Goal: Use online tool/utility: Utilize a website feature to perform a specific function

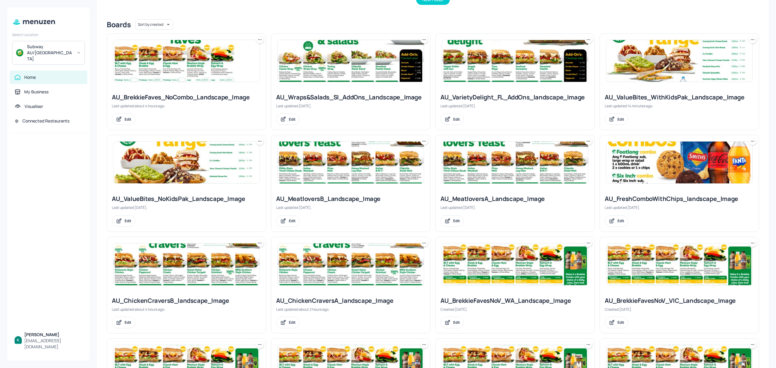
scroll to position [98, 0]
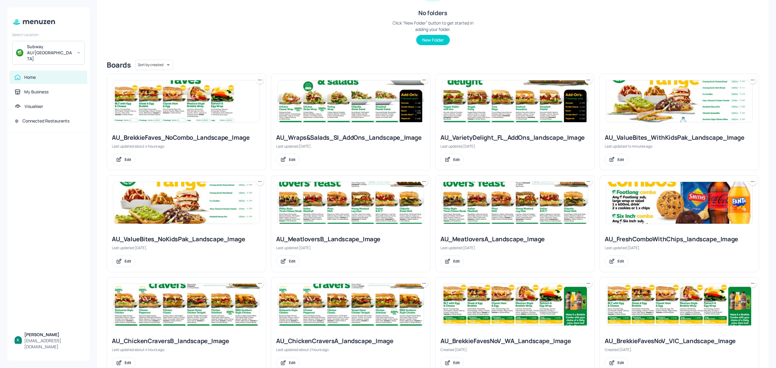
click at [193, 240] on div "AU_ValueBites_NoKidsPak_Landscape_Image" at bounding box center [186, 239] width 149 height 8
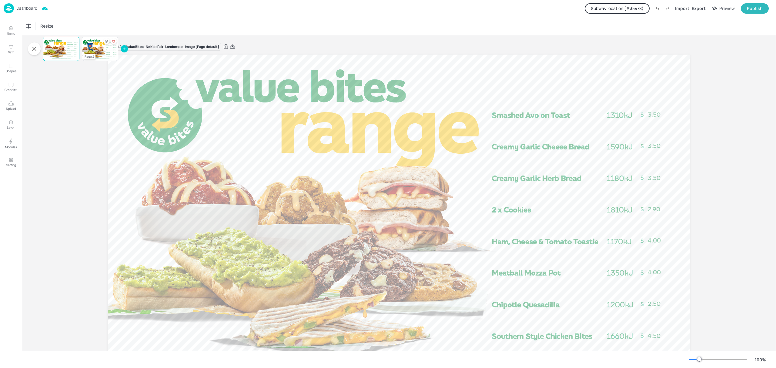
click at [107, 54] on div at bounding box center [100, 48] width 36 height 21
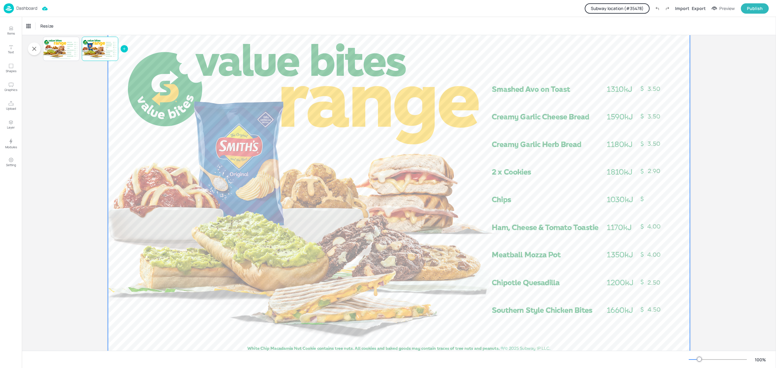
scroll to position [46, 0]
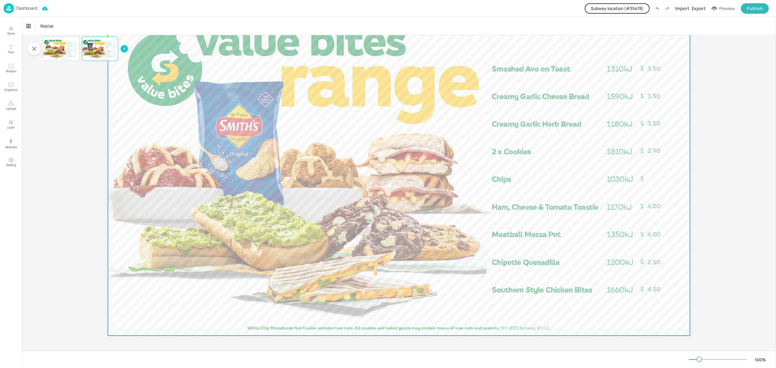
click at [267, 252] on div at bounding box center [399, 171] width 582 height 327
click at [284, 262] on div "Set Background as Image Layer" at bounding box center [311, 260] width 61 height 6
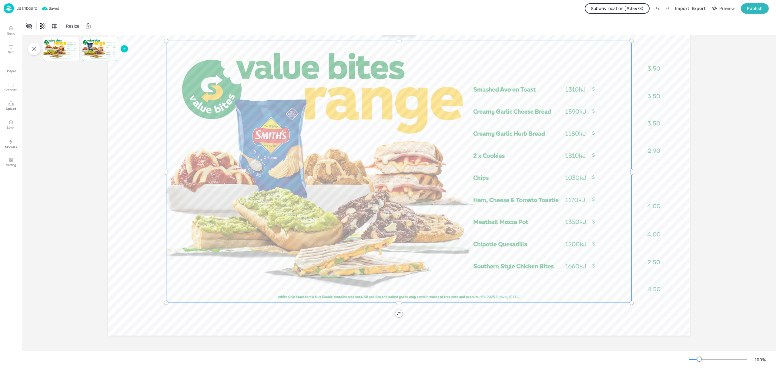
click at [307, 235] on div at bounding box center [399, 172] width 466 height 262
click at [309, 233] on div at bounding box center [399, 172] width 466 height 262
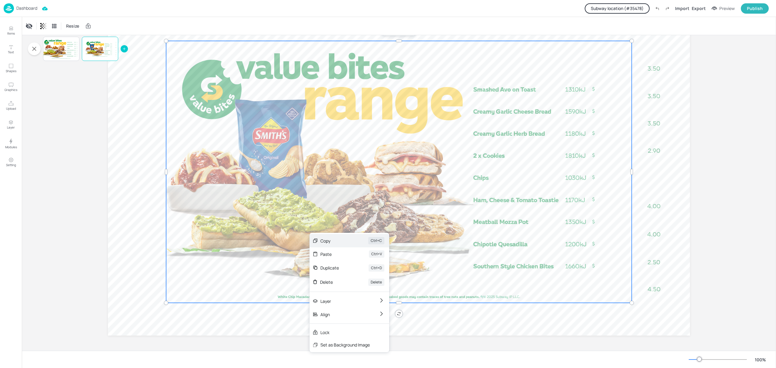
click at [314, 236] on div "Copy Ctrl+C" at bounding box center [349, 240] width 80 height 13
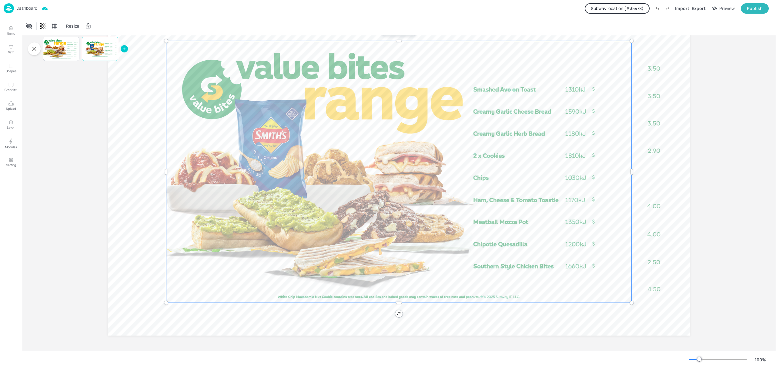
click at [311, 231] on div at bounding box center [399, 172] width 466 height 262
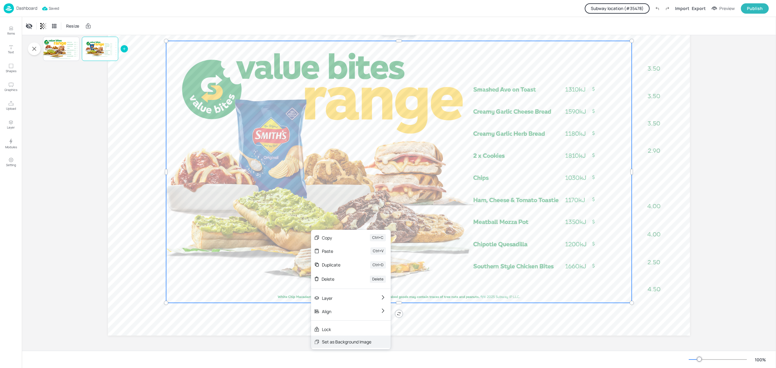
click at [323, 344] on div "Set as Background Image" at bounding box center [346, 342] width 49 height 6
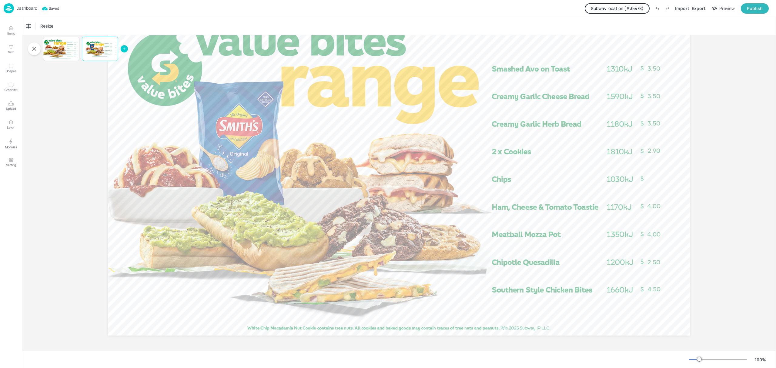
click at [28, 10] on p "Dashboard" at bounding box center [26, 8] width 21 height 4
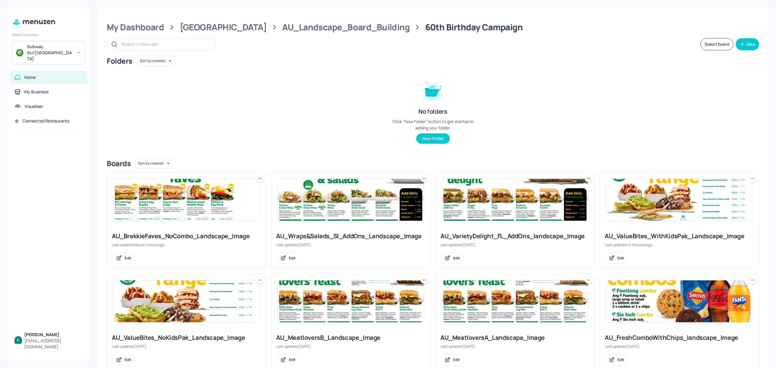
click at [57, 44] on div "Subway AU/NZ" at bounding box center [50, 53] width 46 height 18
click at [65, 63] on div "S Subway OTR (Metro)" at bounding box center [48, 62] width 67 height 11
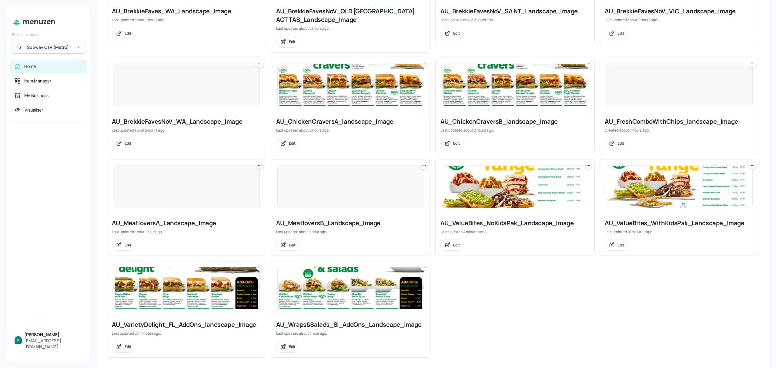
scroll to position [341, 0]
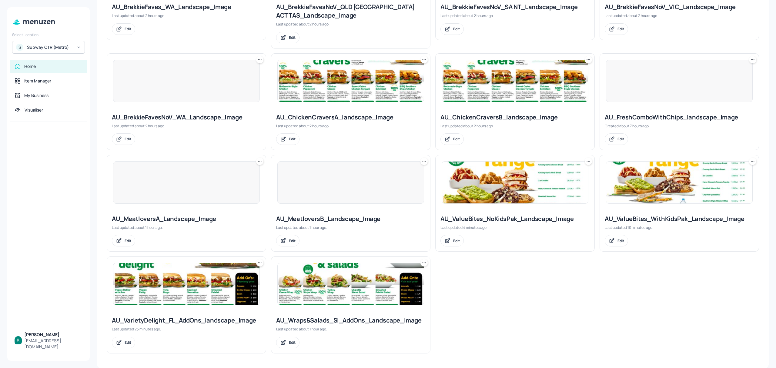
click at [521, 215] on div "AU_ValueBites_NoKidsPak_Landscape_Image" at bounding box center [514, 219] width 149 height 8
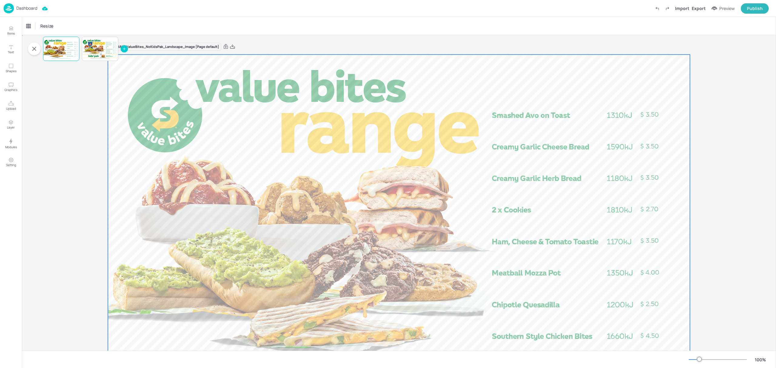
click at [387, 225] on div at bounding box center [399, 218] width 582 height 327
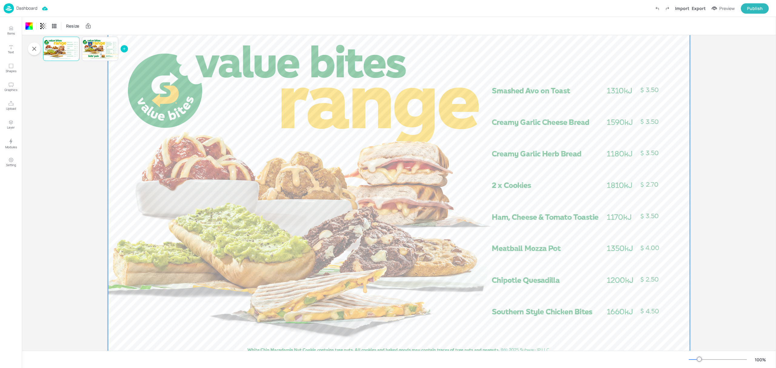
scroll to position [46, 0]
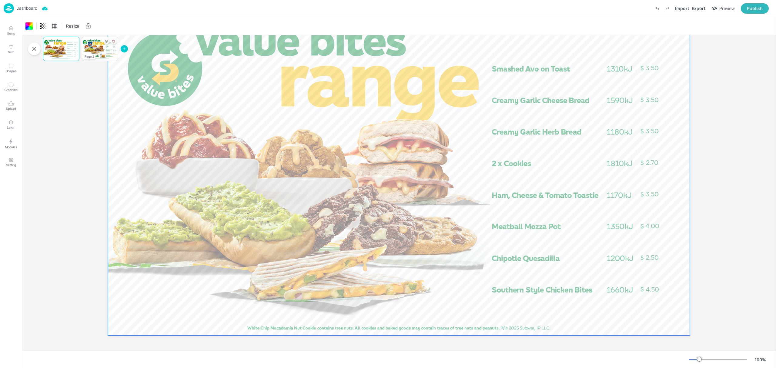
click at [95, 50] on div at bounding box center [100, 48] width 36 height 21
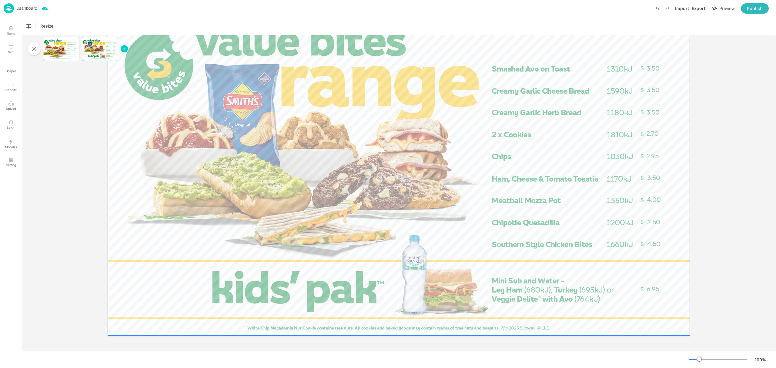
click at [252, 187] on div at bounding box center [399, 171] width 582 height 327
click at [266, 196] on div "Set Background as Image Layer" at bounding box center [293, 194] width 61 height 6
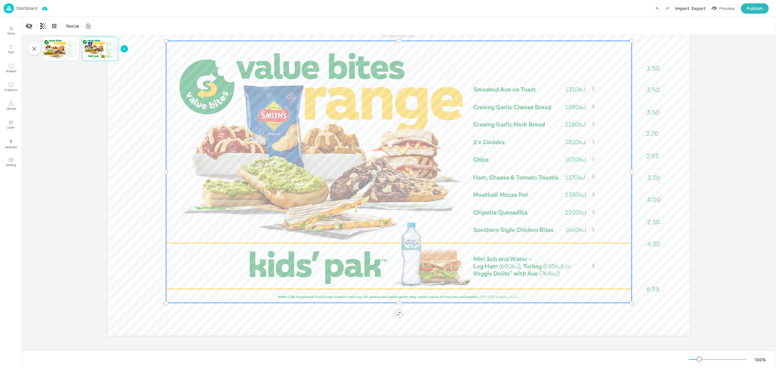
drag, startPoint x: 282, startPoint y: 206, endPoint x: 278, endPoint y: 206, distance: 4.6
click at [280, 206] on div at bounding box center [399, 172] width 466 height 262
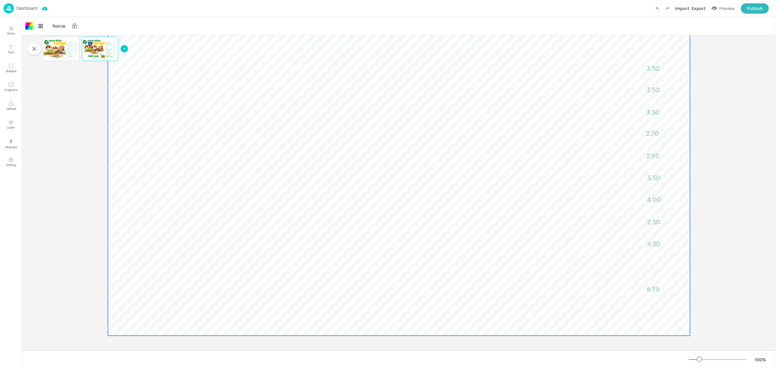
click at [278, 206] on div at bounding box center [399, 171] width 582 height 327
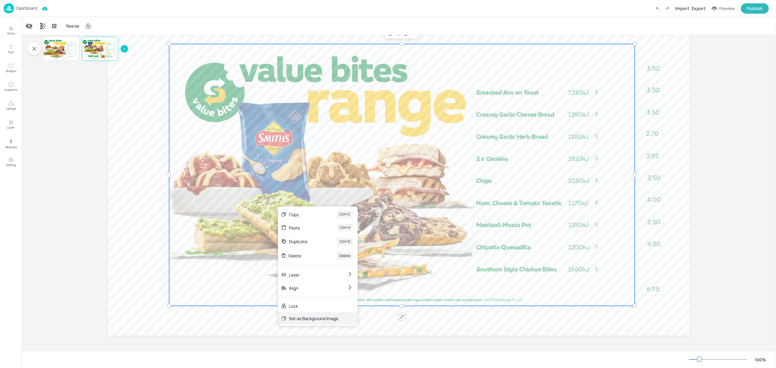
click at [290, 318] on div "Set as Background Image" at bounding box center [313, 318] width 49 height 6
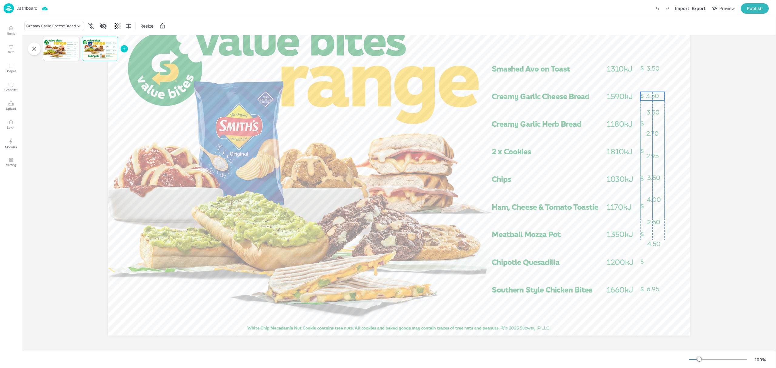
drag, startPoint x: 654, startPoint y: 88, endPoint x: 653, endPoint y: 94, distance: 6.2
click at [653, 94] on span "3.50" at bounding box center [652, 96] width 13 height 8
drag, startPoint x: 656, startPoint y: 111, endPoint x: 654, endPoint y: 123, distance: 12.0
click at [654, 123] on span "3.50" at bounding box center [652, 125] width 13 height 8
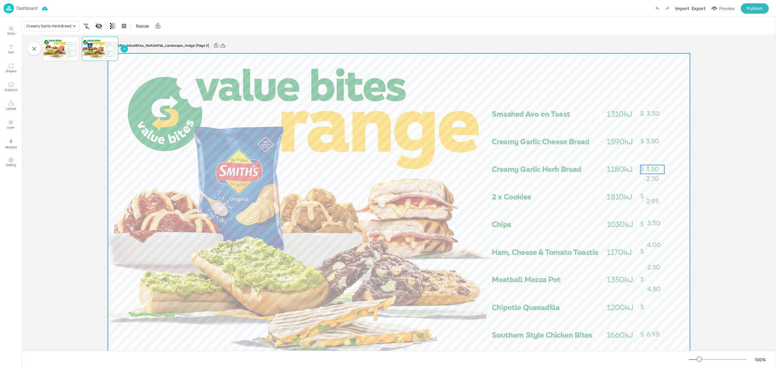
scroll to position [0, 0]
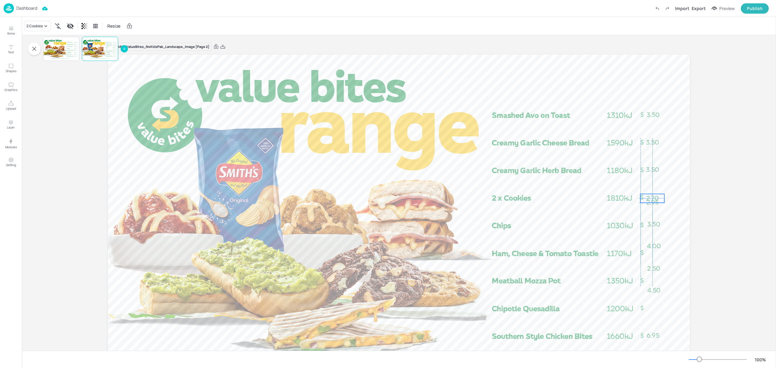
drag, startPoint x: 654, startPoint y: 181, endPoint x: 653, endPoint y: 199, distance: 17.9
click at [653, 55] on div "6.95 4.50 4.00 3.50 3.50 3.50 2.70 2.50 3.50 2.95" at bounding box center [399, 55] width 582 height 0
drag, startPoint x: 656, startPoint y: 205, endPoint x: 657, endPoint y: 215, distance: 10.1
click at [657, 215] on span "2.95" at bounding box center [654, 211] width 12 height 8
drag, startPoint x: 672, startPoint y: 222, endPoint x: 652, endPoint y: 292, distance: 72.8
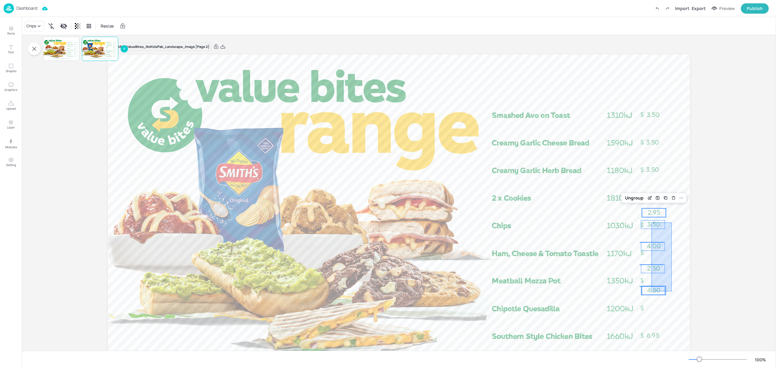
click at [652, 55] on div "6.95 4.50 4.00 3.50 3.50 3.50 2.70 2.50 3.50 2.95" at bounding box center [399, 55] width 582 height 0
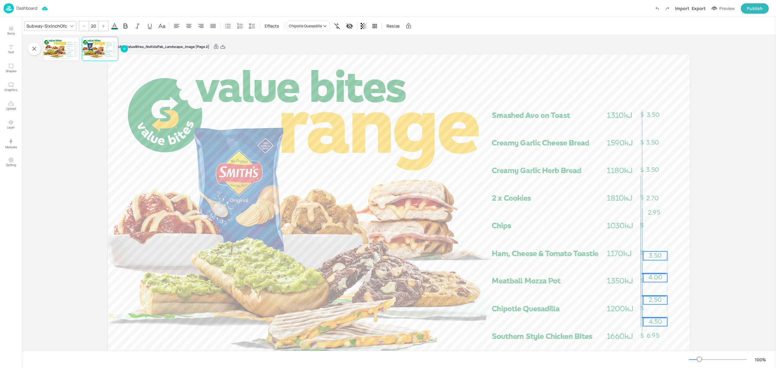
drag, startPoint x: 655, startPoint y: 222, endPoint x: 656, endPoint y: 254, distance: 31.2
click at [656, 254] on span "3.50" at bounding box center [655, 256] width 13 height 8
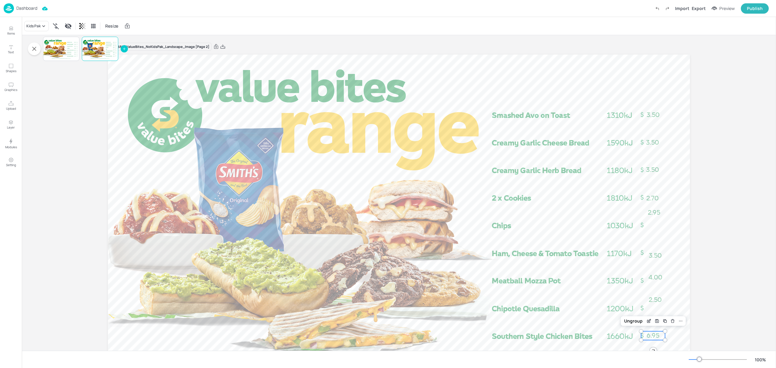
click at [657, 335] on span "6.95" at bounding box center [652, 336] width 13 height 8
drag, startPoint x: 669, startPoint y: 248, endPoint x: 647, endPoint y: 333, distance: 88.5
click at [647, 333] on div at bounding box center [399, 218] width 582 height 327
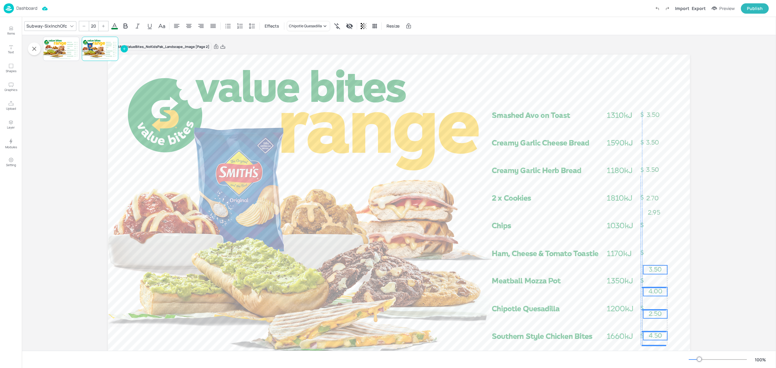
drag, startPoint x: 657, startPoint y: 319, endPoint x: 656, endPoint y: 333, distance: 14.0
click at [656, 333] on span "4.50" at bounding box center [655, 336] width 13 height 8
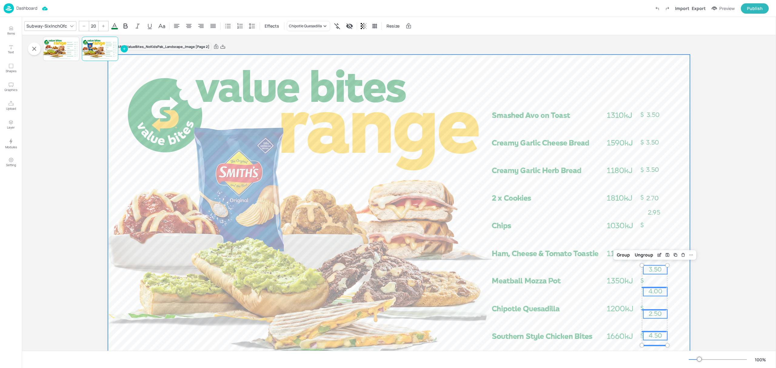
click at [679, 296] on div at bounding box center [399, 218] width 582 height 327
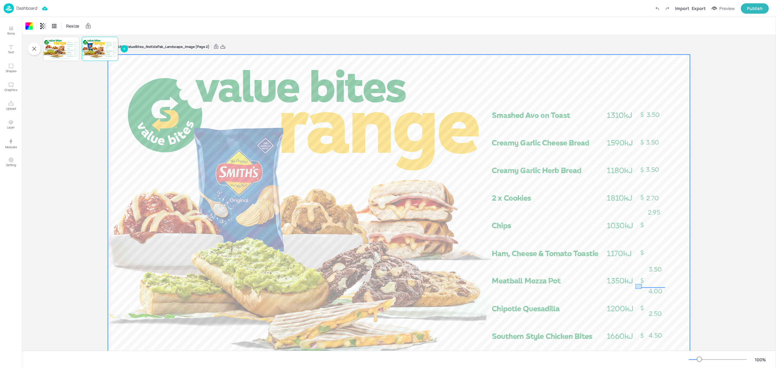
drag, startPoint x: 635, startPoint y: 284, endPoint x: 642, endPoint y: 289, distance: 8.0
click at [642, 289] on div at bounding box center [399, 218] width 582 height 327
drag, startPoint x: 636, startPoint y: 299, endPoint x: 641, endPoint y: 322, distance: 24.4
click at [641, 322] on div at bounding box center [399, 218] width 582 height 327
drag, startPoint x: 638, startPoint y: 327, endPoint x: 642, endPoint y: 341, distance: 14.4
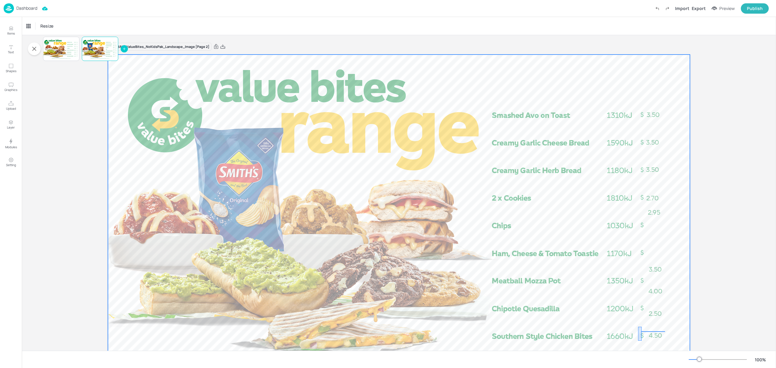
click at [642, 341] on div at bounding box center [399, 218] width 582 height 327
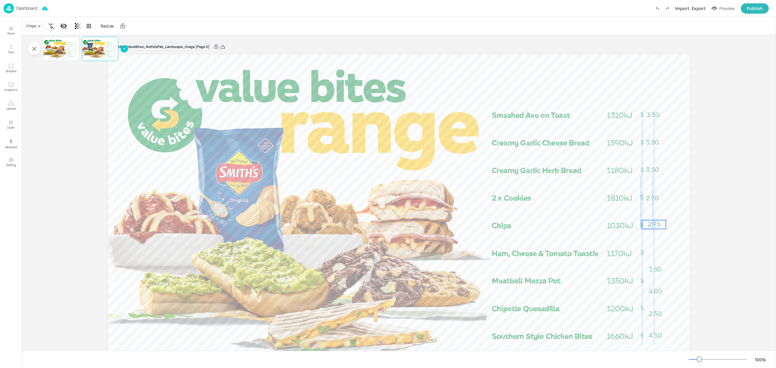
drag, startPoint x: 656, startPoint y: 212, endPoint x: 655, endPoint y: 225, distance: 12.5
click at [655, 225] on span "2.95" at bounding box center [654, 224] width 12 height 8
click at [653, 198] on span "2.70" at bounding box center [653, 198] width 12 height 8
click at [652, 224] on span "2.95" at bounding box center [654, 224] width 12 height 8
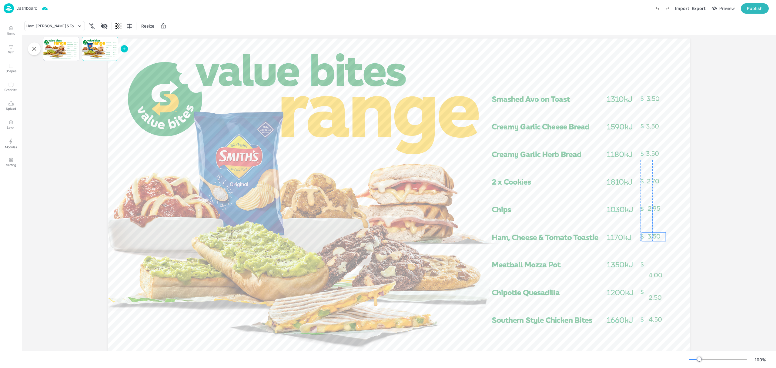
drag, startPoint x: 655, startPoint y: 253, endPoint x: 653, endPoint y: 236, distance: 17.1
click at [653, 236] on span "3.50" at bounding box center [653, 236] width 13 height 8
drag, startPoint x: 654, startPoint y: 275, endPoint x: 651, endPoint y: 265, distance: 11.2
click at [651, 265] on span "4.00" at bounding box center [654, 264] width 14 height 8
drag, startPoint x: 654, startPoint y: 297, endPoint x: 652, endPoint y: 291, distance: 6.5
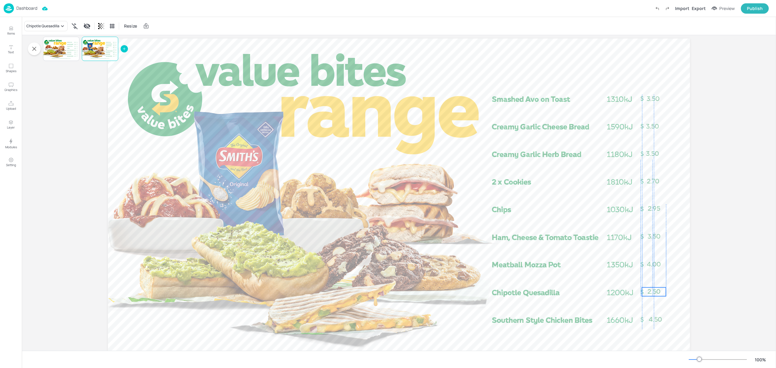
click at [652, 291] on span "2.50" at bounding box center [653, 292] width 13 height 8
click at [649, 321] on span "4.50" at bounding box center [653, 318] width 13 height 8
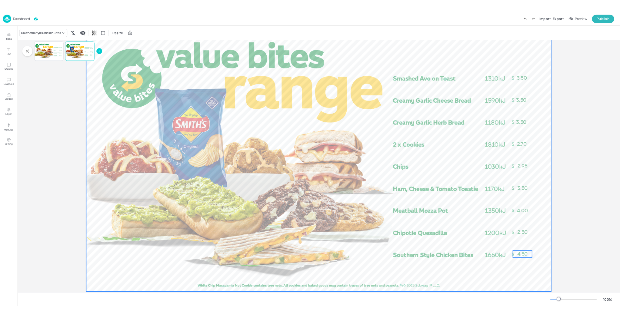
scroll to position [46, 0]
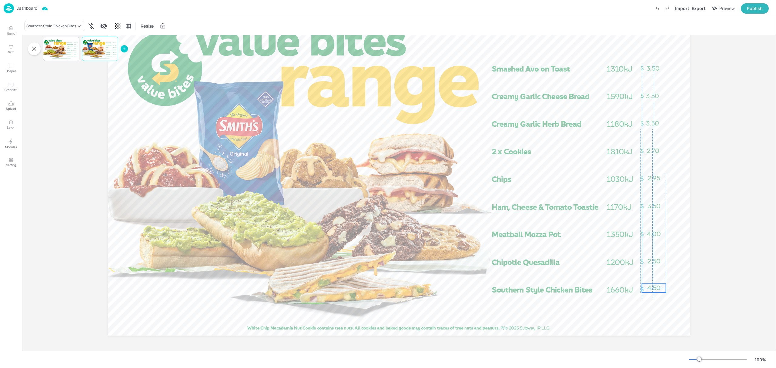
click at [655, 287] on span "4.50" at bounding box center [653, 288] width 13 height 8
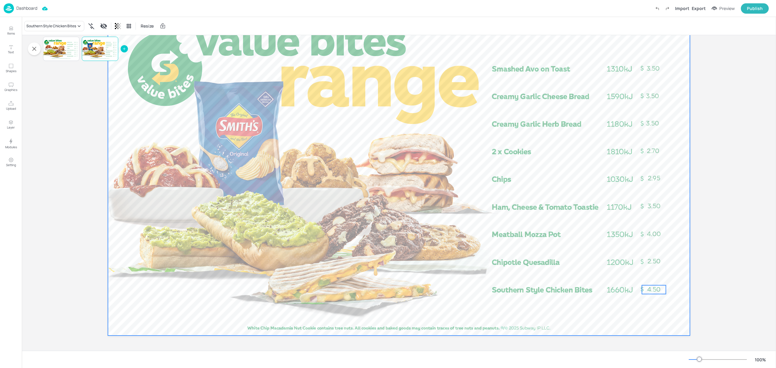
click at [672, 289] on div at bounding box center [399, 171] width 582 height 327
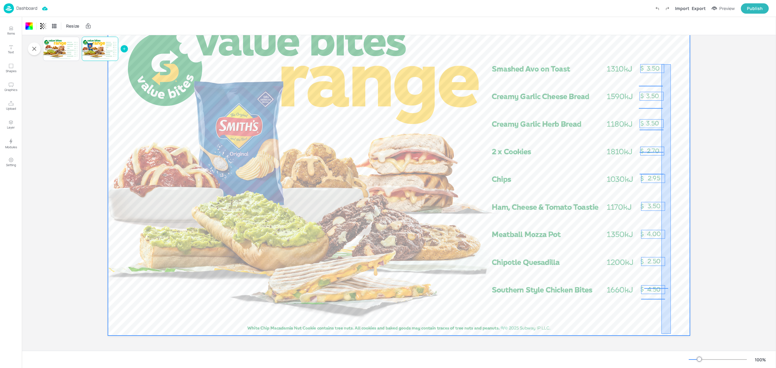
drag, startPoint x: 671, startPoint y: 64, endPoint x: 660, endPoint y: 332, distance: 268.1
click at [660, 332] on div at bounding box center [399, 171] width 582 height 327
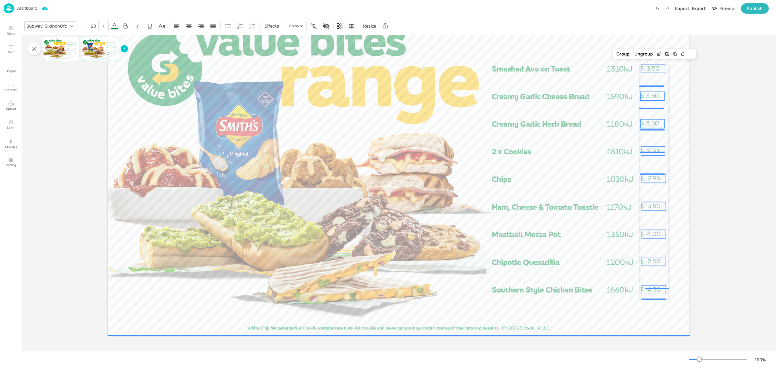
click at [668, 307] on div at bounding box center [399, 171] width 582 height 327
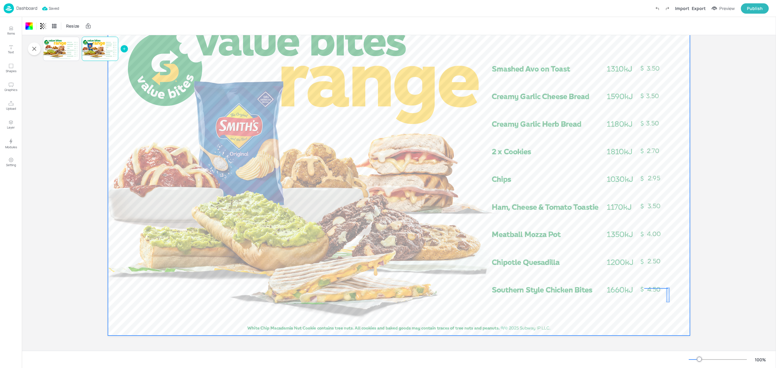
drag, startPoint x: 669, startPoint y: 288, endPoint x: 666, endPoint y: 302, distance: 14.9
click at [666, 302] on div at bounding box center [399, 171] width 582 height 327
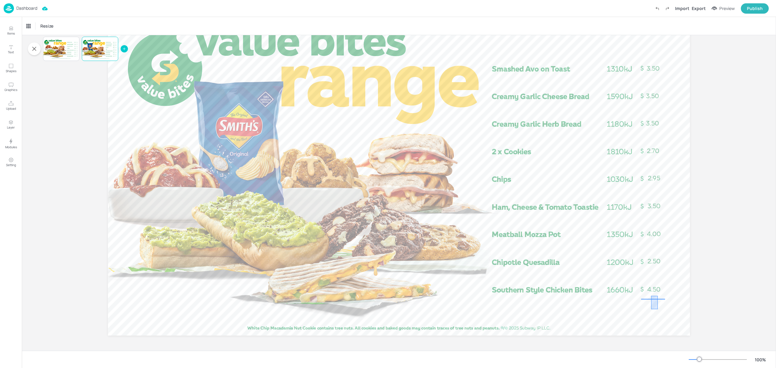
drag, startPoint x: 658, startPoint y: 309, endPoint x: 651, endPoint y: 296, distance: 14.9
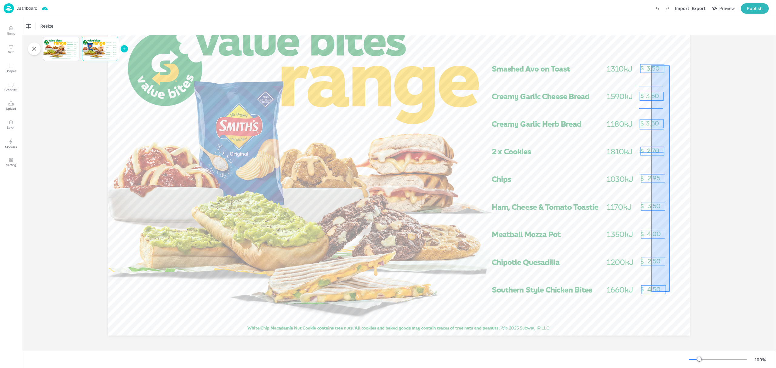
drag, startPoint x: 669, startPoint y: 65, endPoint x: 650, endPoint y: 297, distance: 232.4
click at [650, 297] on div at bounding box center [399, 171] width 582 height 327
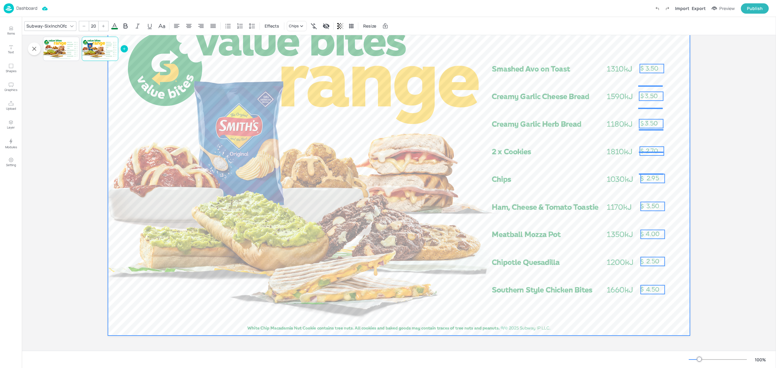
click at [675, 275] on div at bounding box center [399, 171] width 582 height 327
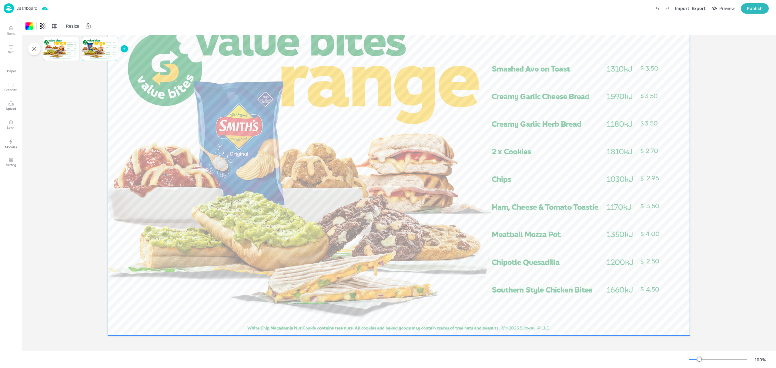
click at [22, 9] on p "Dashboard" at bounding box center [26, 8] width 21 height 4
click at [25, 8] on p "Dashboard" at bounding box center [26, 8] width 21 height 4
